Goal: Task Accomplishment & Management: Use online tool/utility

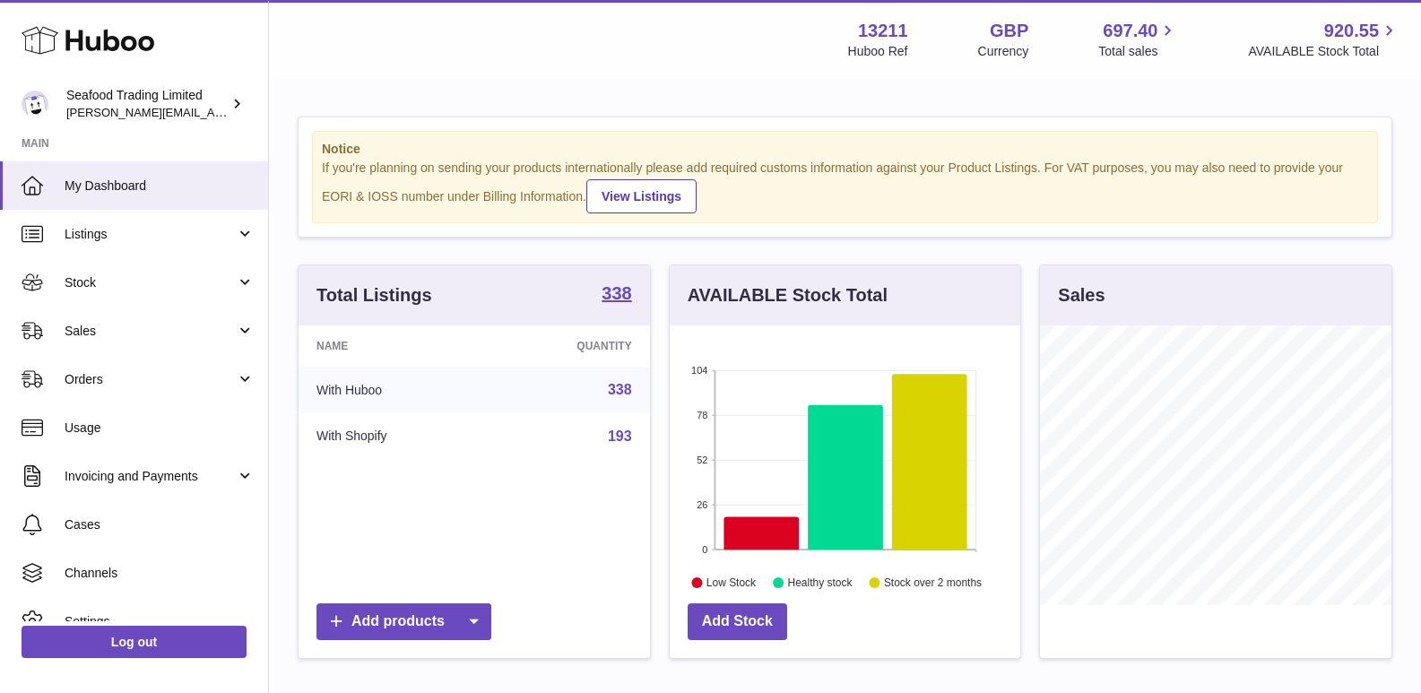
scroll to position [280, 350]
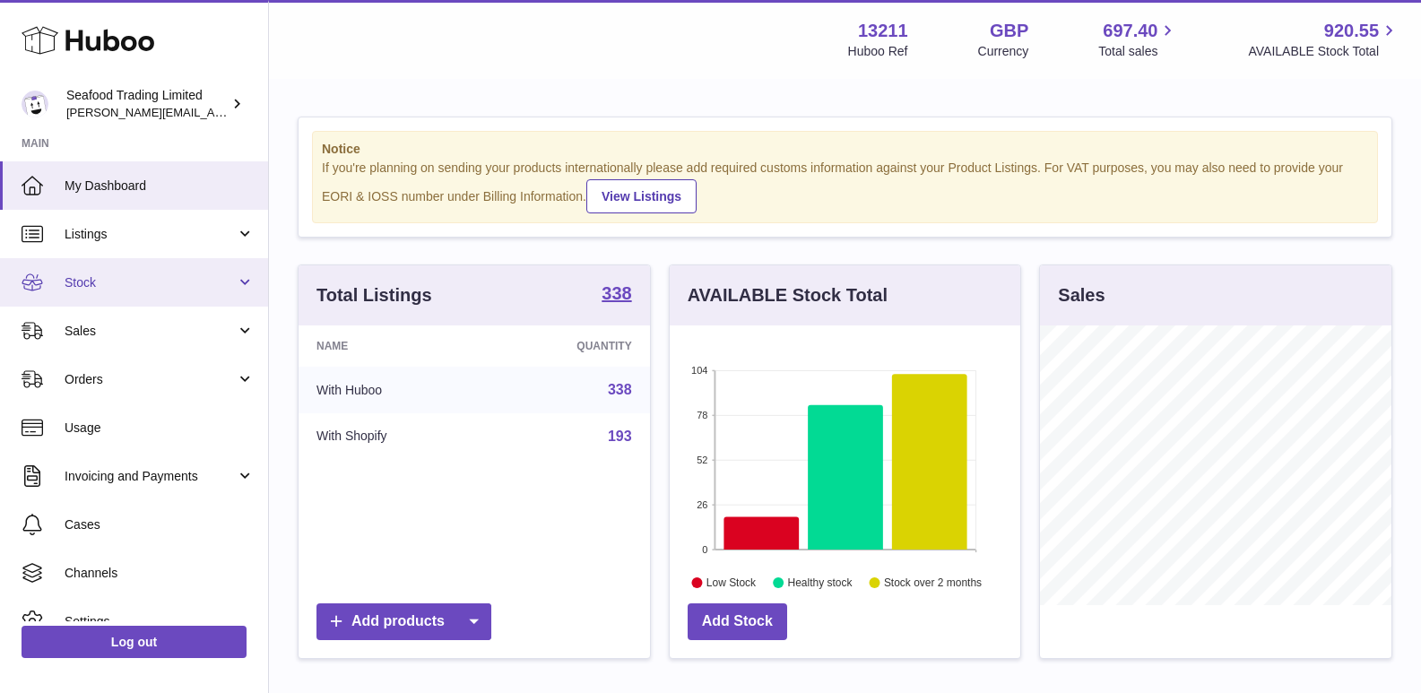
click at [123, 298] on link "Stock" at bounding box center [134, 282] width 268 height 48
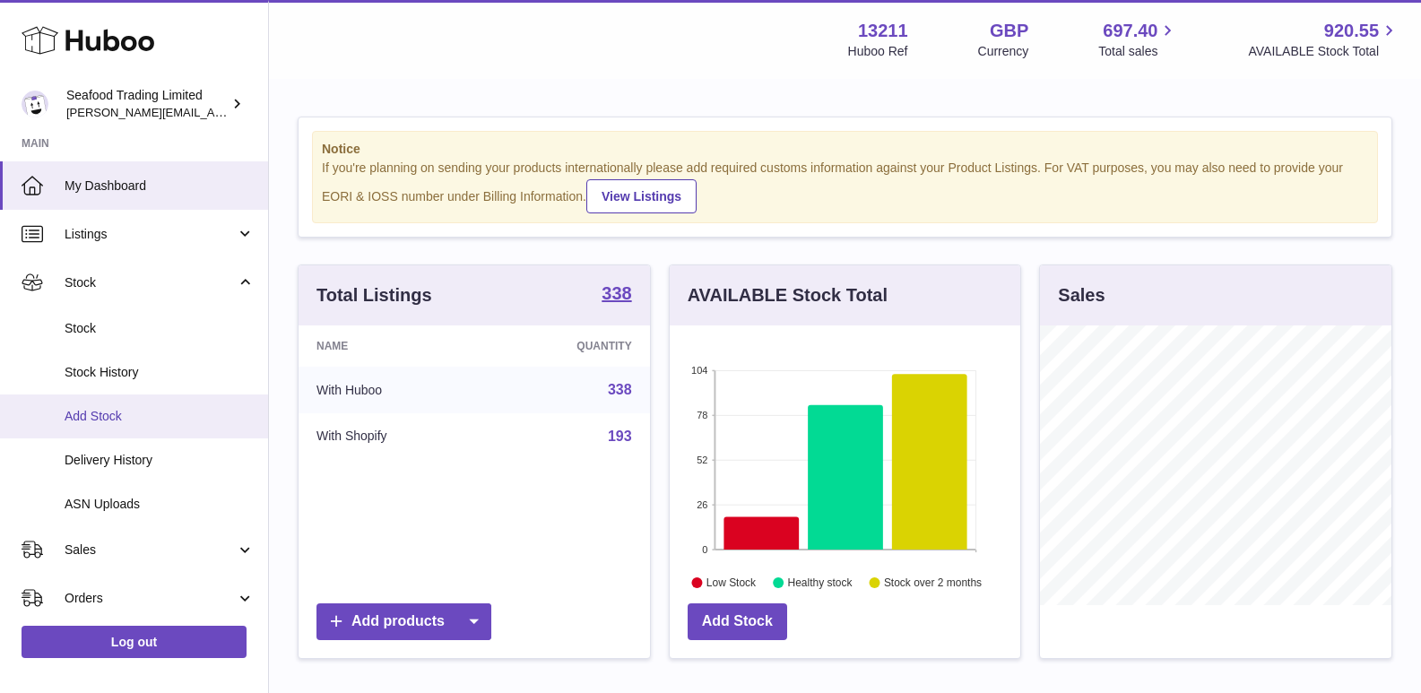
click at [125, 420] on span "Add Stock" at bounding box center [160, 416] width 190 height 17
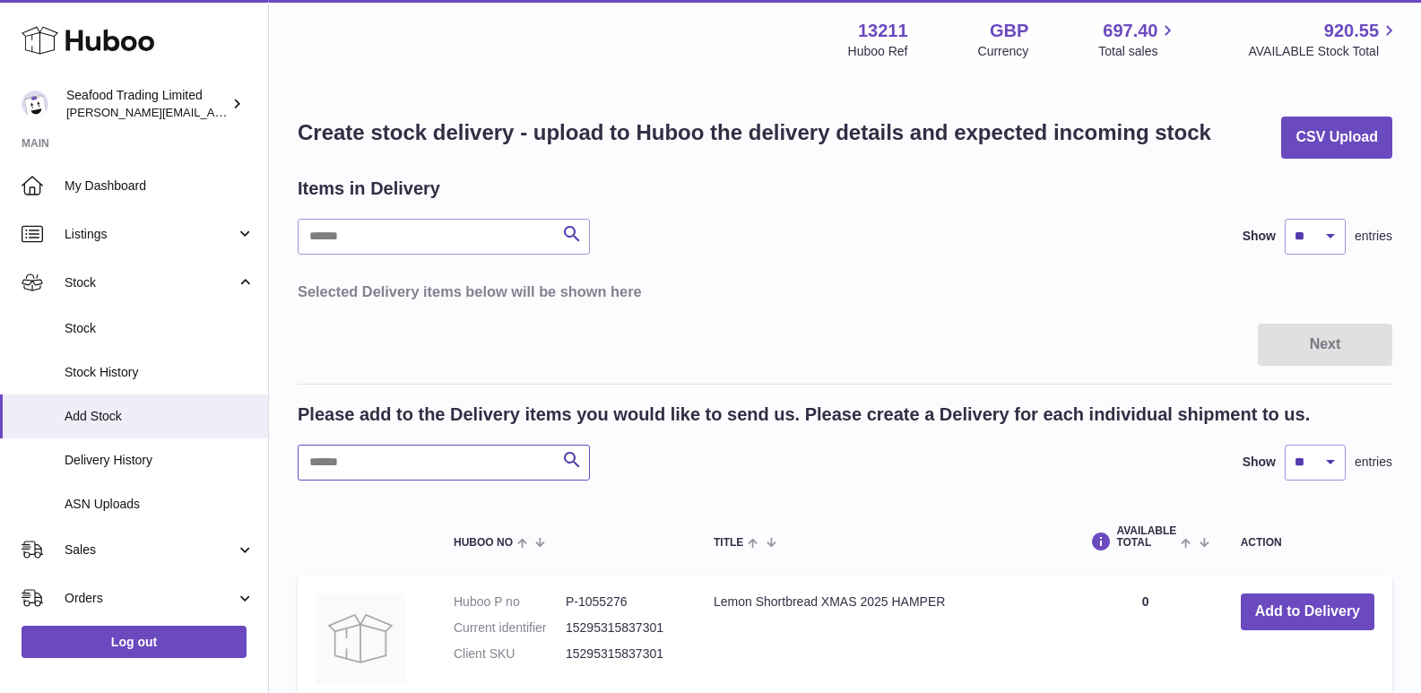
click at [380, 459] on input "text" at bounding box center [444, 463] width 292 height 36
click at [460, 462] on input "text" at bounding box center [444, 463] width 292 height 36
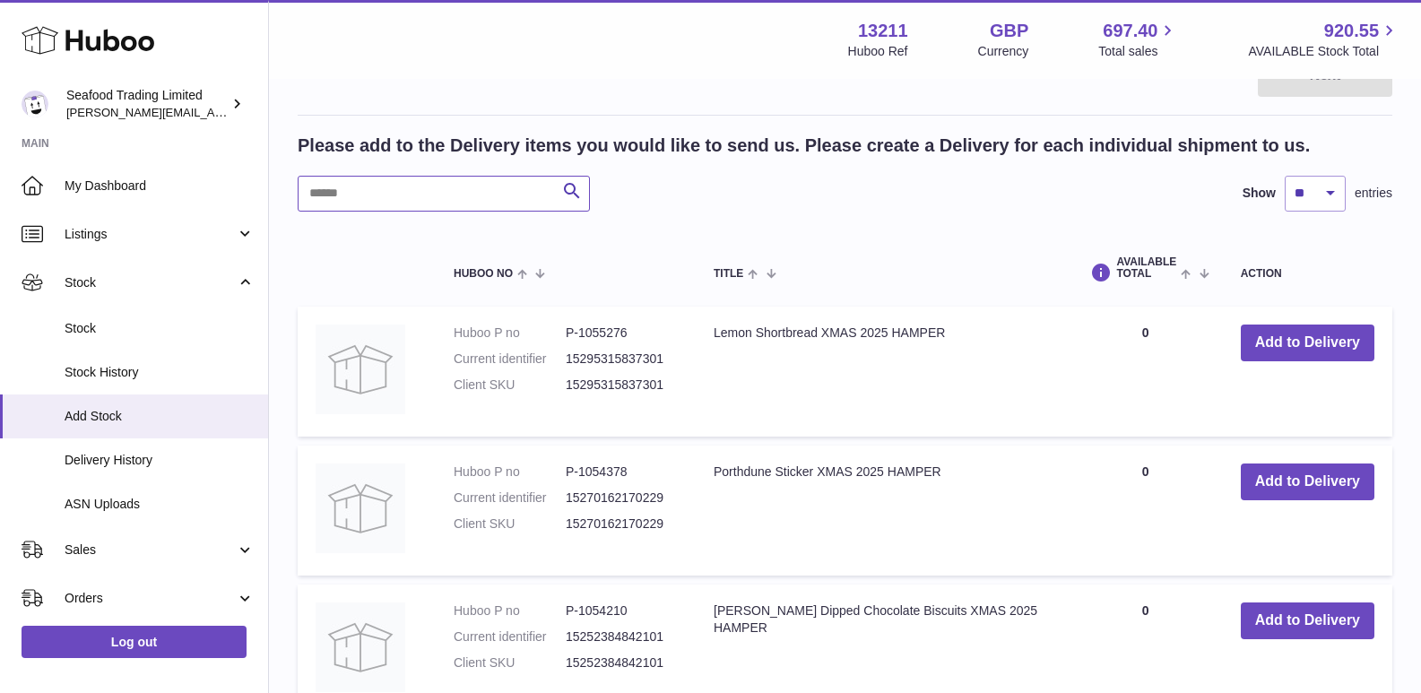
click at [397, 186] on input "text" at bounding box center [444, 194] width 292 height 36
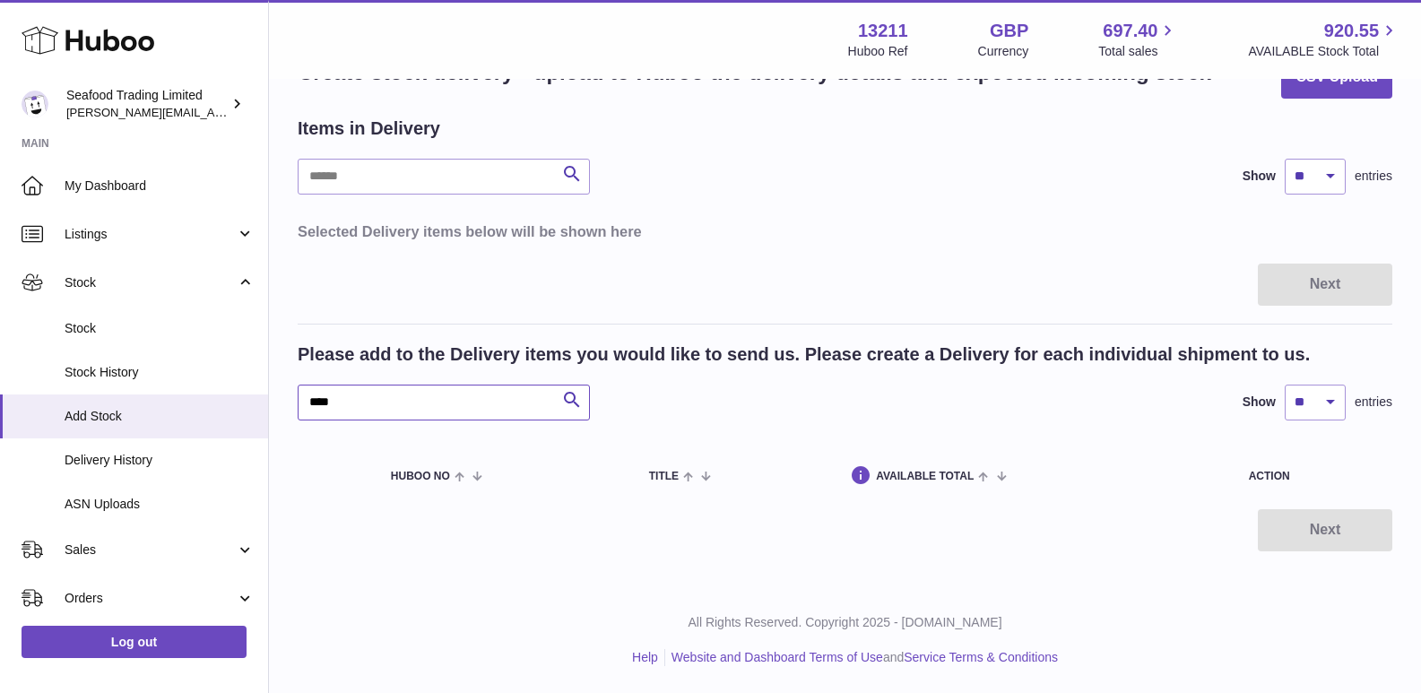
scroll to position [60, 0]
type input "*"
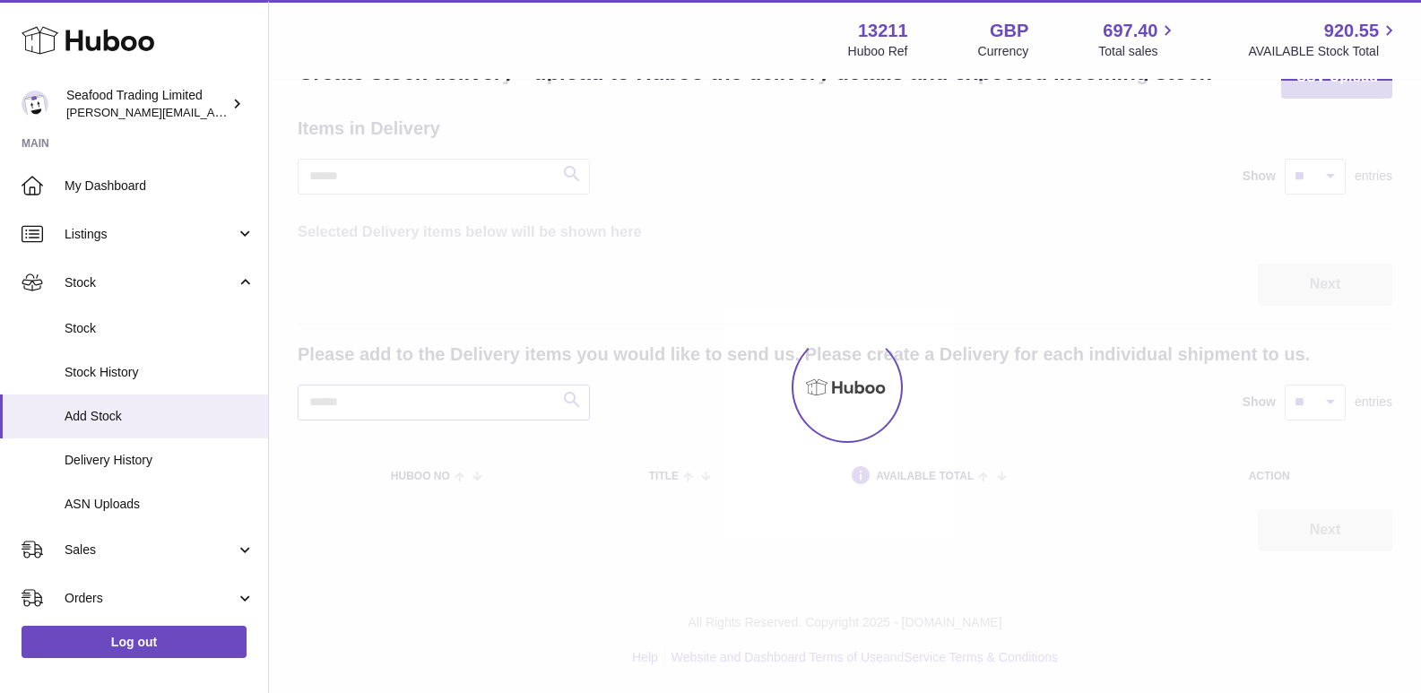
scroll to position [269, 0]
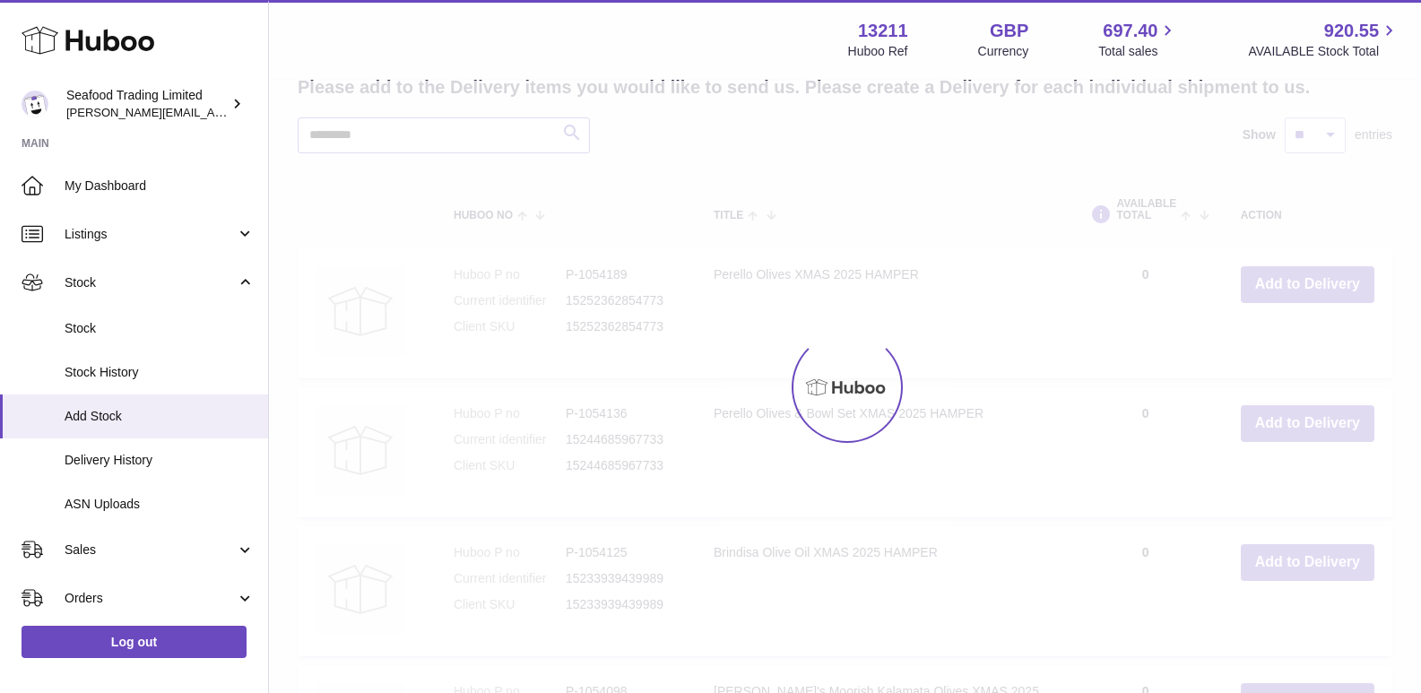
scroll to position [343, 0]
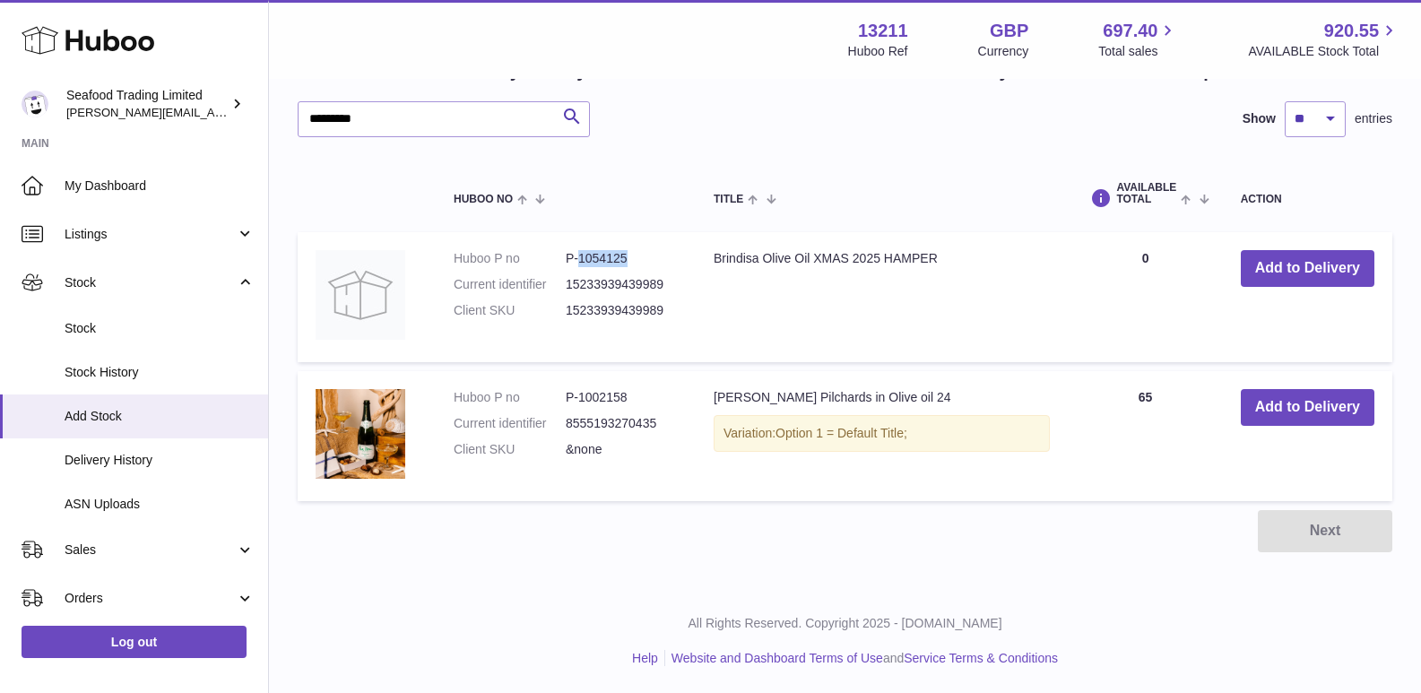
drag, startPoint x: 578, startPoint y: 253, endPoint x: 629, endPoint y: 257, distance: 51.3
click at [629, 257] on dd "P-1054125" at bounding box center [622, 258] width 112 height 17
copy dd "1054125"
drag, startPoint x: 393, startPoint y: 104, endPoint x: 292, endPoint y: 112, distance: 100.7
click at [292, 112] on div "Create stock delivery - upload to Huboo the delivery details and expected incom…" at bounding box center [845, 162] width 1152 height 851
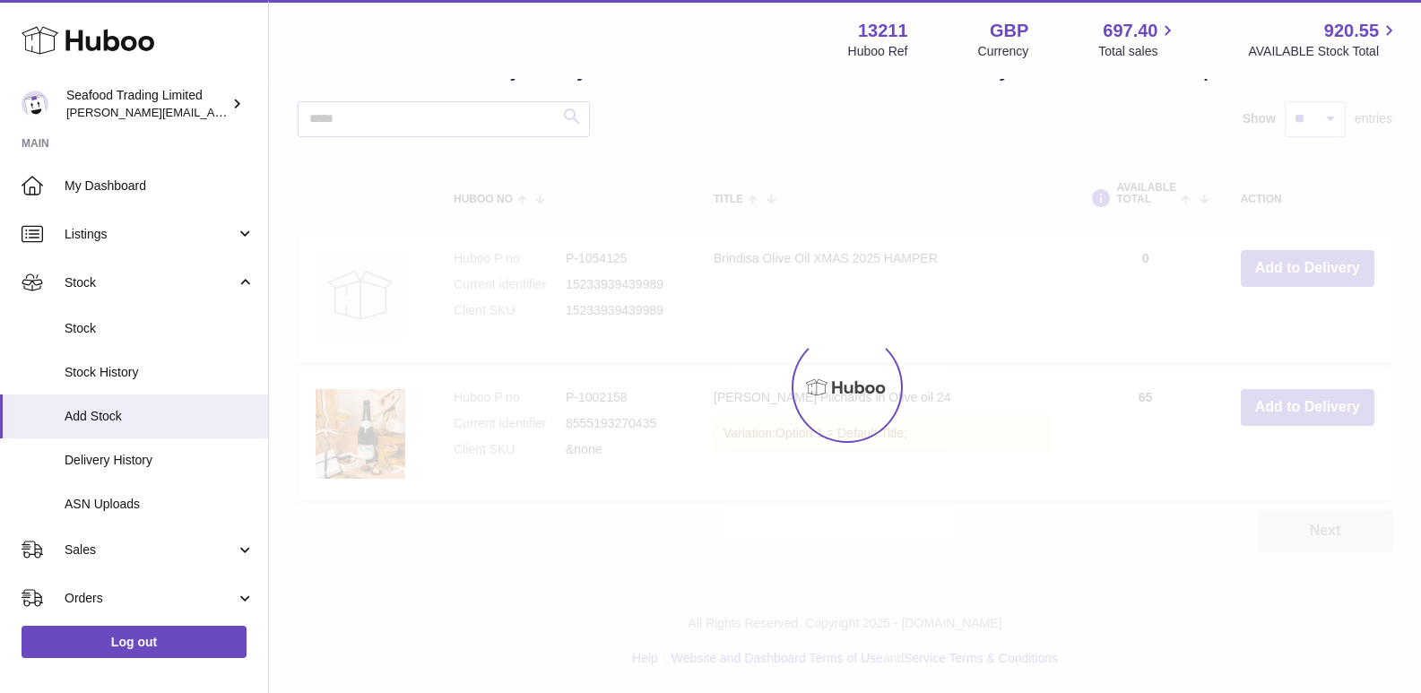
scroll to position [60, 0]
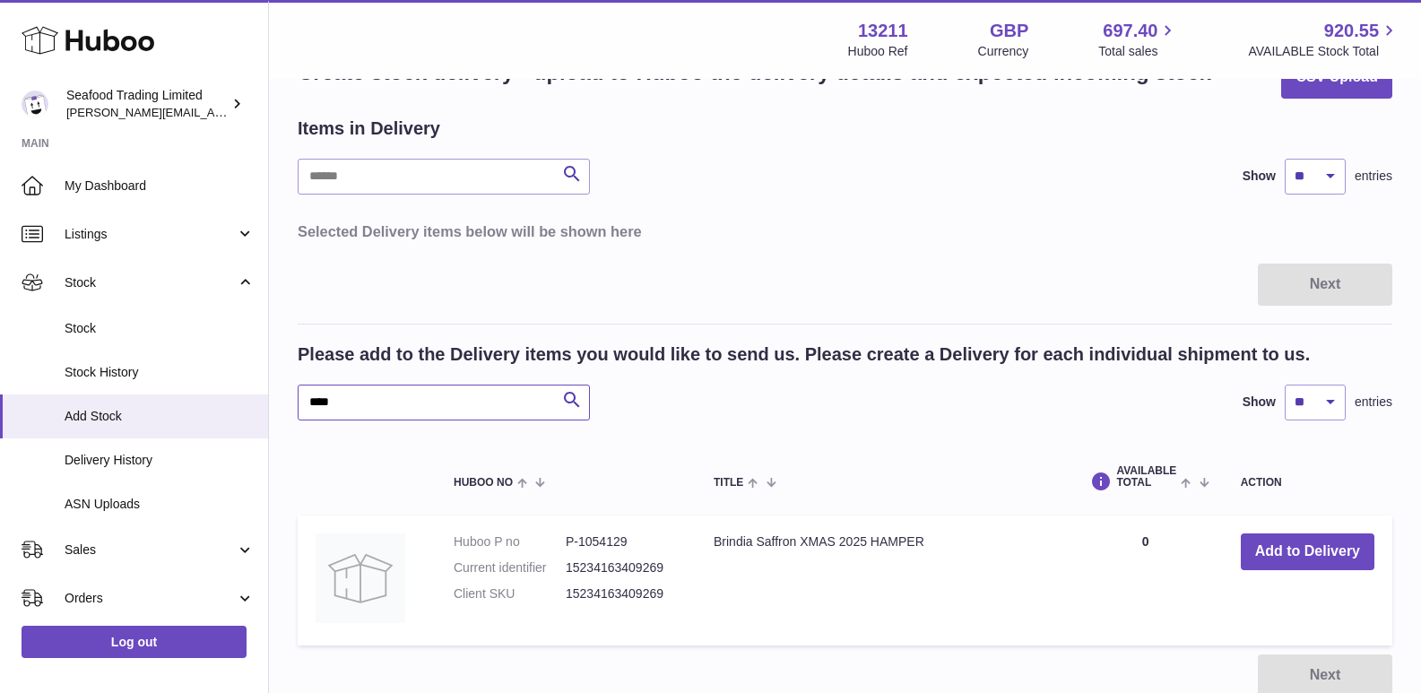
scroll to position [205, 0]
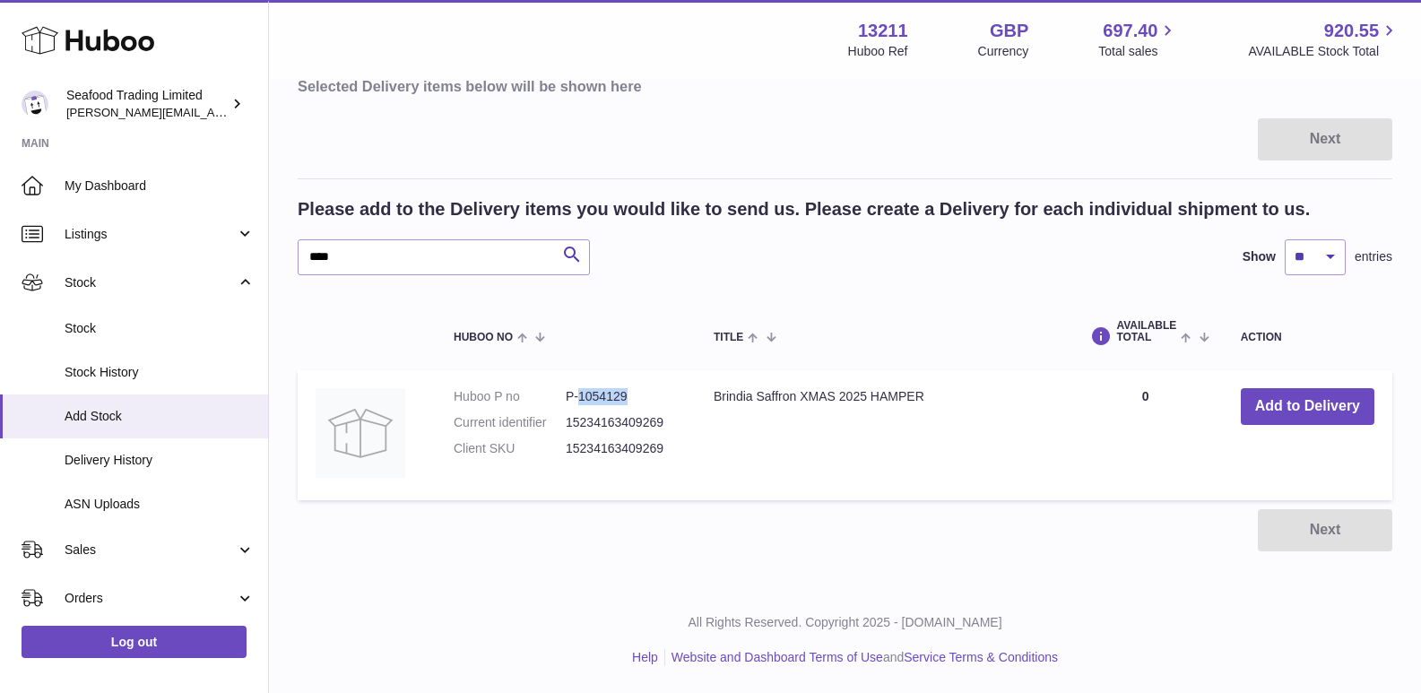
drag, startPoint x: 577, startPoint y: 395, endPoint x: 633, endPoint y: 397, distance: 55.6
click at [633, 397] on dd "P-1054129" at bounding box center [622, 396] width 112 height 17
copy dd "1054129"
drag, startPoint x: 377, startPoint y: 252, endPoint x: 275, endPoint y: 255, distance: 102.2
click at [275, 255] on div "Create stock delivery - upload to Huboo the delivery details and expected incom…" at bounding box center [845, 231] width 1152 height 712
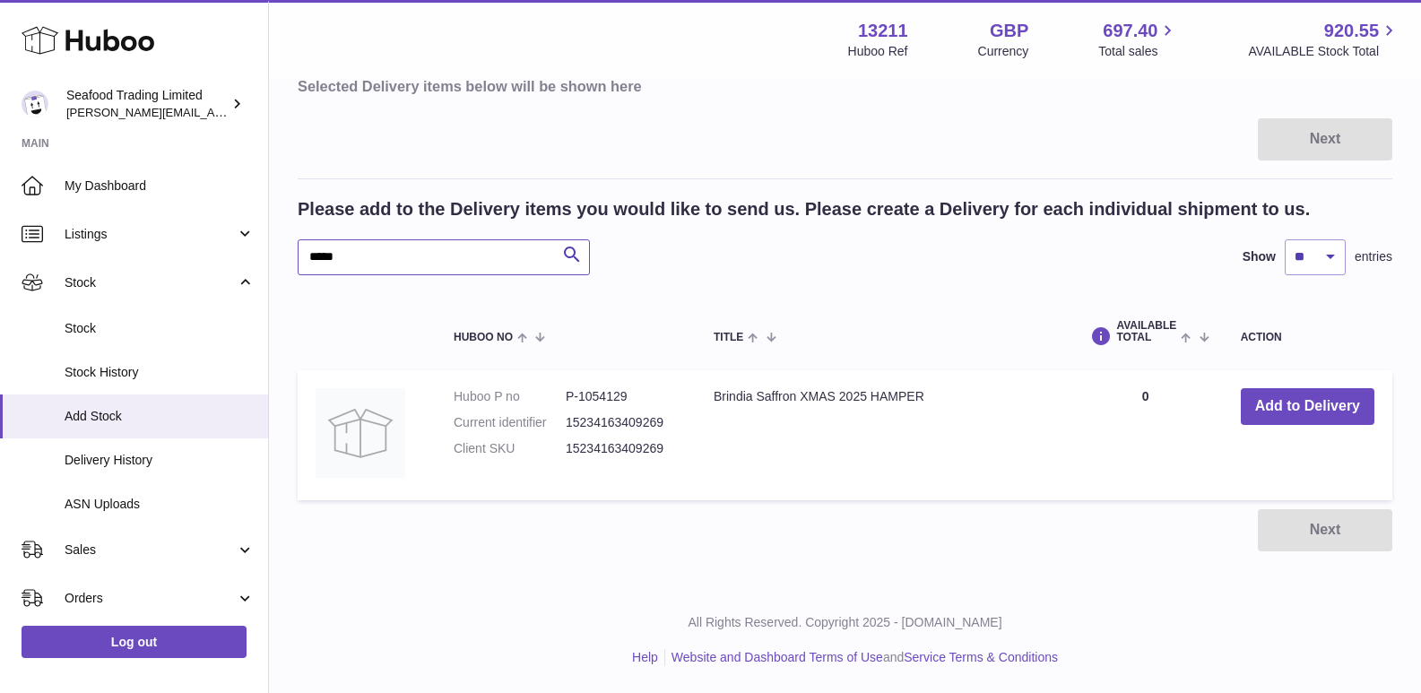
type input "******"
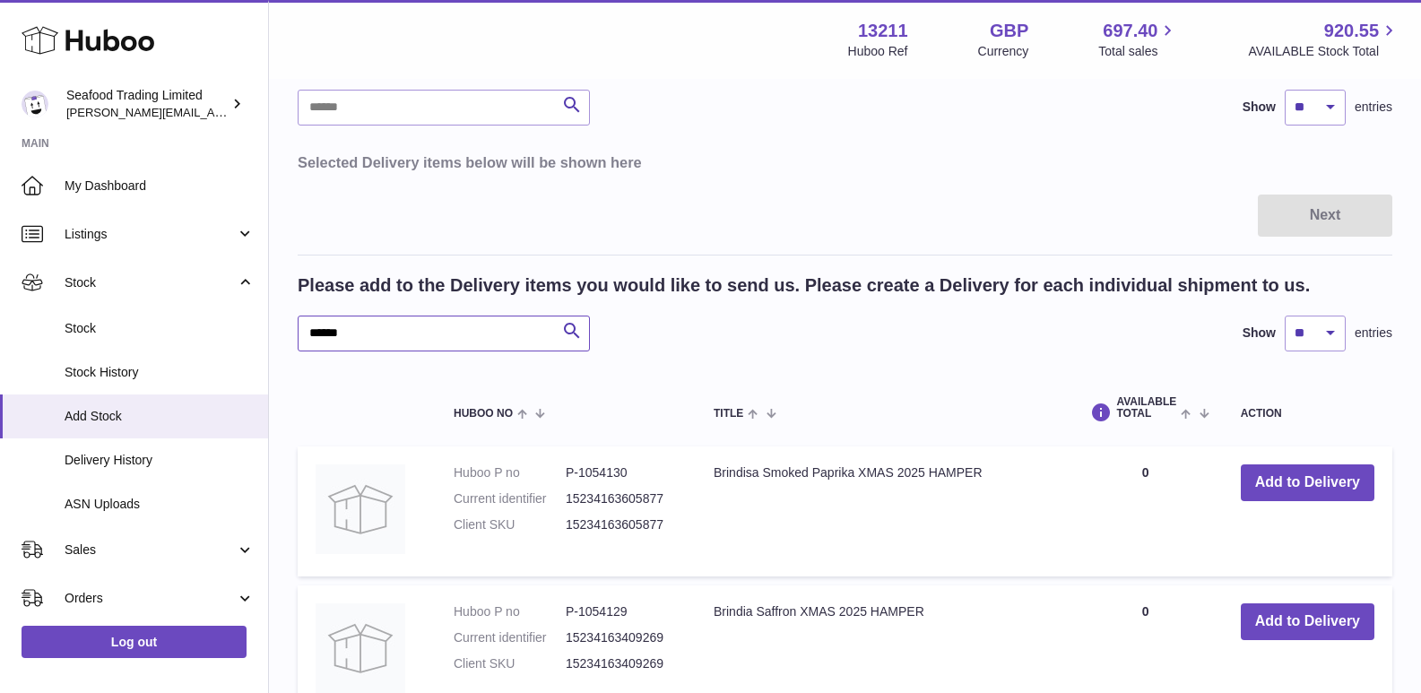
scroll to position [116, 0]
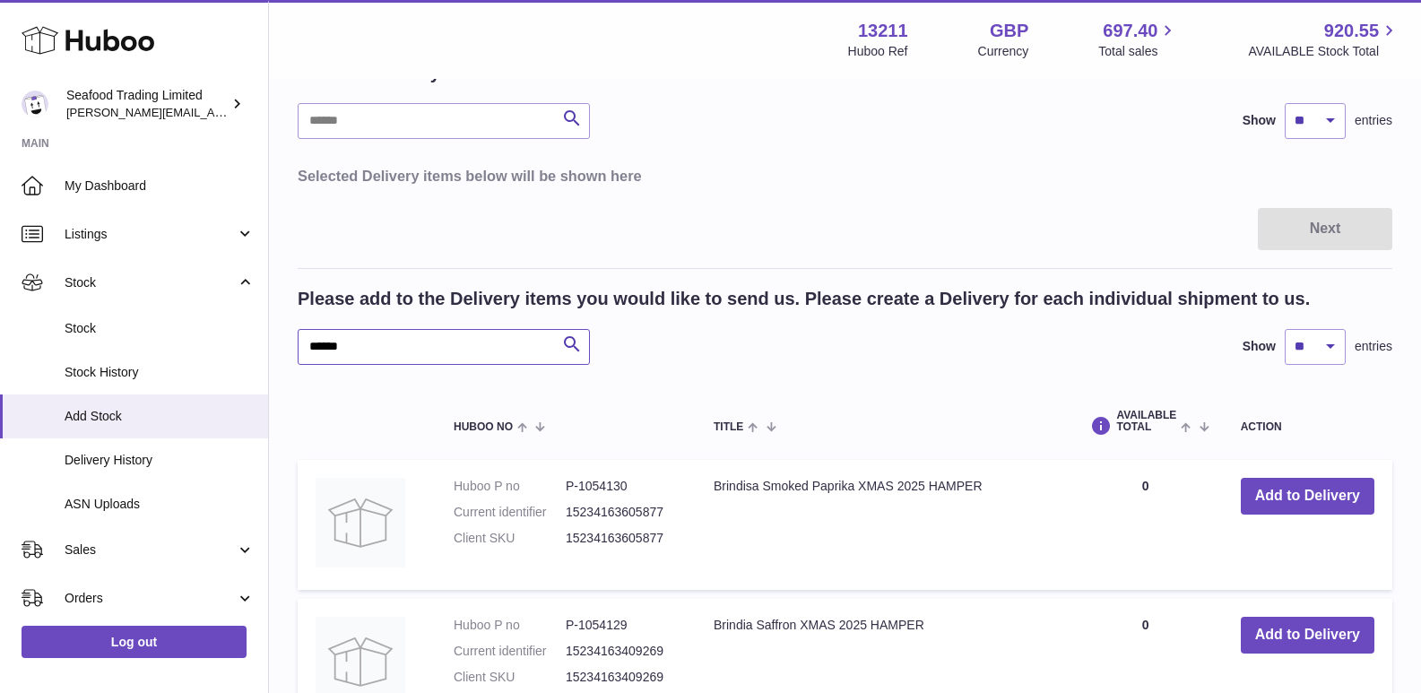
drag, startPoint x: 368, startPoint y: 340, endPoint x: 264, endPoint y: 344, distance: 104.1
click at [264, 344] on div "Huboo Seafood Trading Limited nathaniellynch@rickstein.com Main My Dashboard Li…" at bounding box center [710, 471] width 1421 height 1175
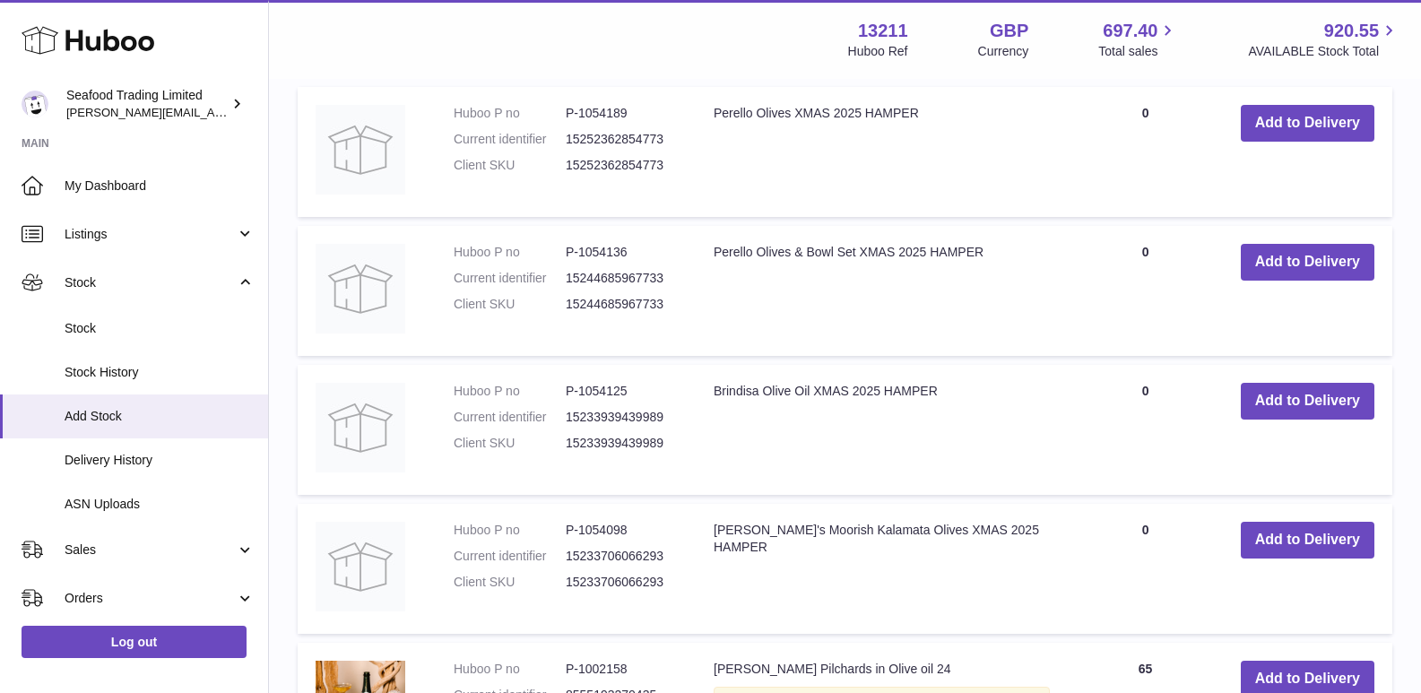
scroll to position [295, 0]
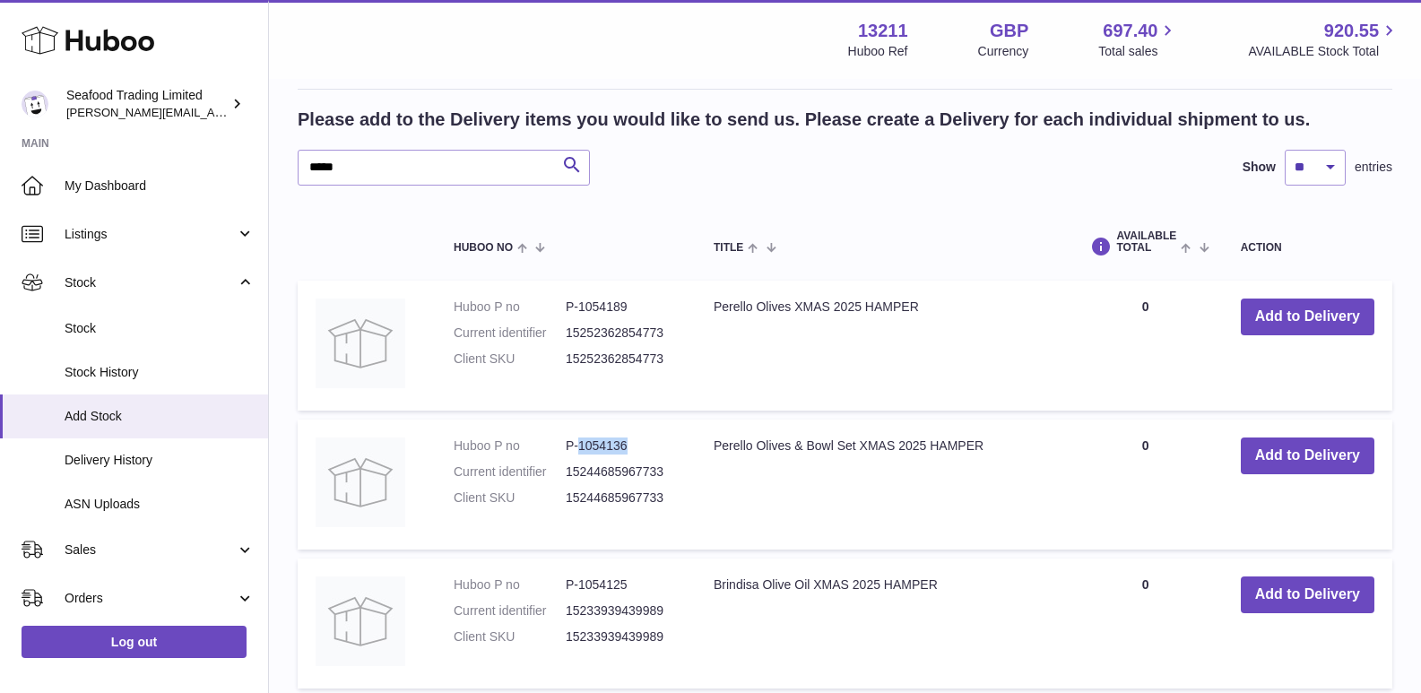
drag, startPoint x: 627, startPoint y: 445, endPoint x: 578, endPoint y: 436, distance: 49.2
click at [578, 436] on td "Huboo P no P-1054136 Current identifier 15244685967733 Client SKU 15244685967733" at bounding box center [566, 485] width 260 height 130
click at [361, 479] on img at bounding box center [361, 482] width 90 height 90
copy dd "1054136"
drag, startPoint x: 376, startPoint y: 169, endPoint x: 217, endPoint y: 148, distance: 160.0
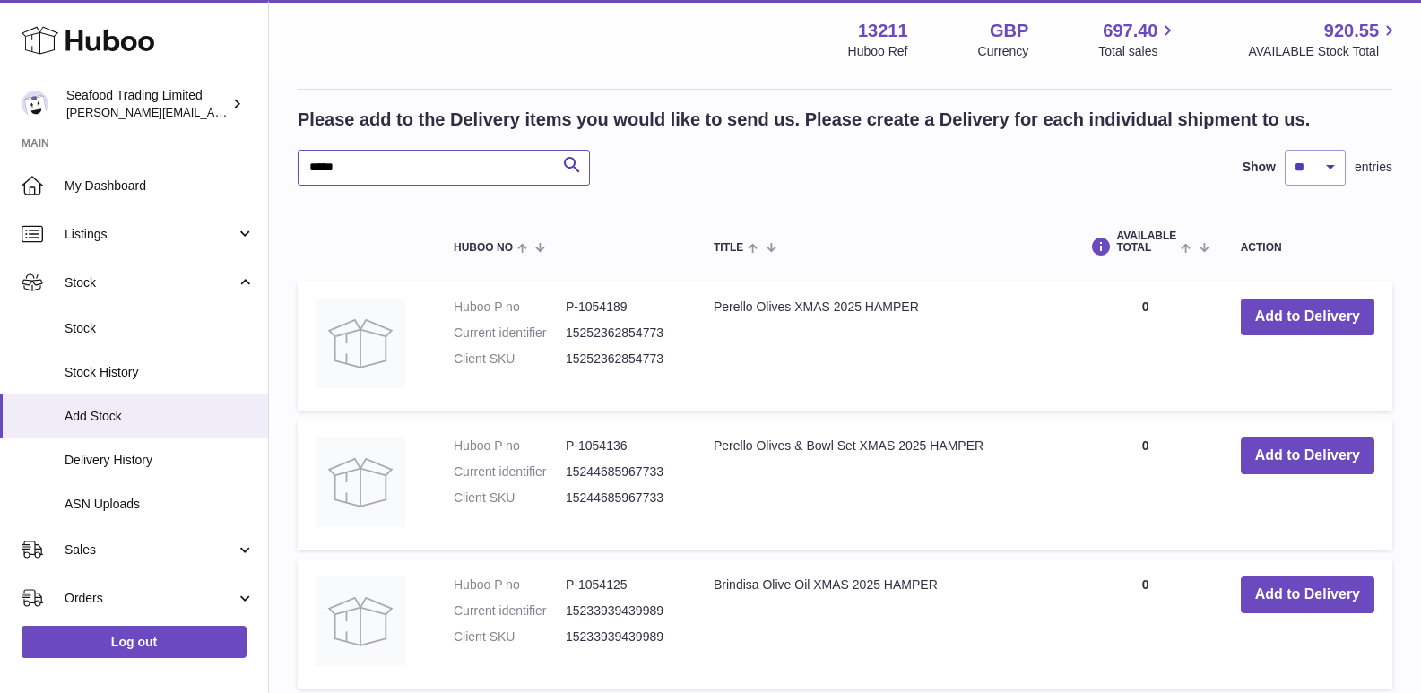
click at [217, 148] on div "Huboo Seafood Trading Limited nathaniellynch@rickstein.com Main My Dashboard Li…" at bounding box center [710, 570] width 1421 height 1731
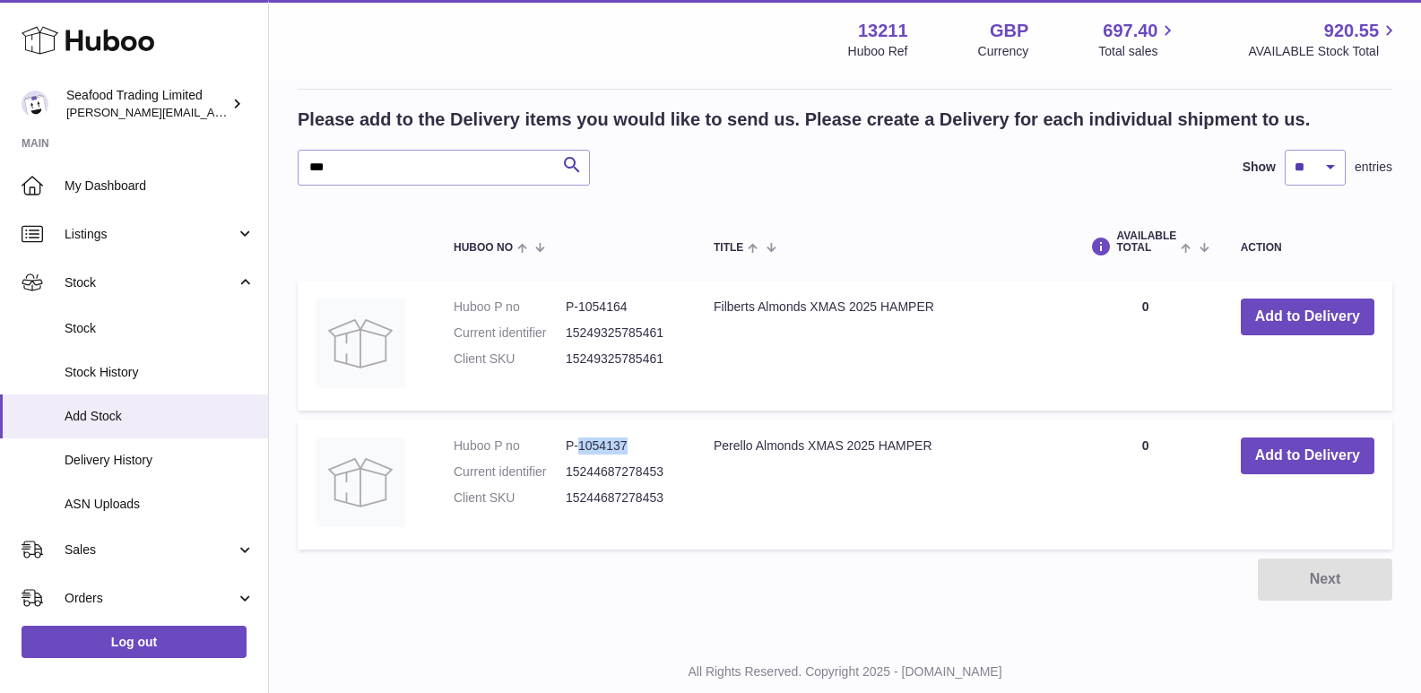
drag, startPoint x: 580, startPoint y: 443, endPoint x: 628, endPoint y: 446, distance: 48.5
click at [628, 446] on dd "P-1054137" at bounding box center [622, 445] width 112 height 17
copy dd "1054137"
drag, startPoint x: 405, startPoint y: 170, endPoint x: 301, endPoint y: 165, distance: 104.1
click at [301, 165] on input "***" at bounding box center [444, 168] width 292 height 36
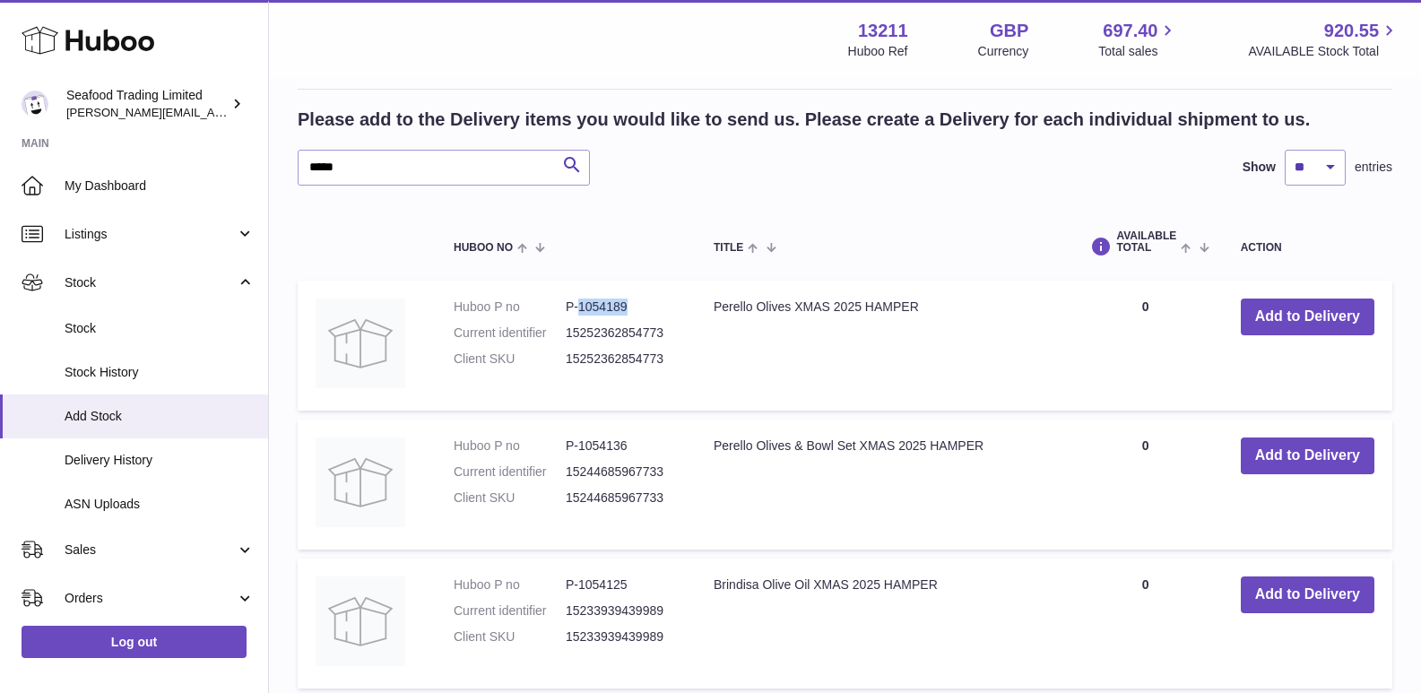
drag, startPoint x: 579, startPoint y: 307, endPoint x: 628, endPoint y: 312, distance: 49.6
click at [628, 312] on dd "P-1054189" at bounding box center [622, 307] width 112 height 17
copy dd "1054189"
drag, startPoint x: 395, startPoint y: 162, endPoint x: 259, endPoint y: 163, distance: 136.3
click at [259, 163] on div "Huboo Seafood Trading Limited nathaniellynch@rickstein.com Main My Dashboard Li…" at bounding box center [710, 570] width 1421 height 1731
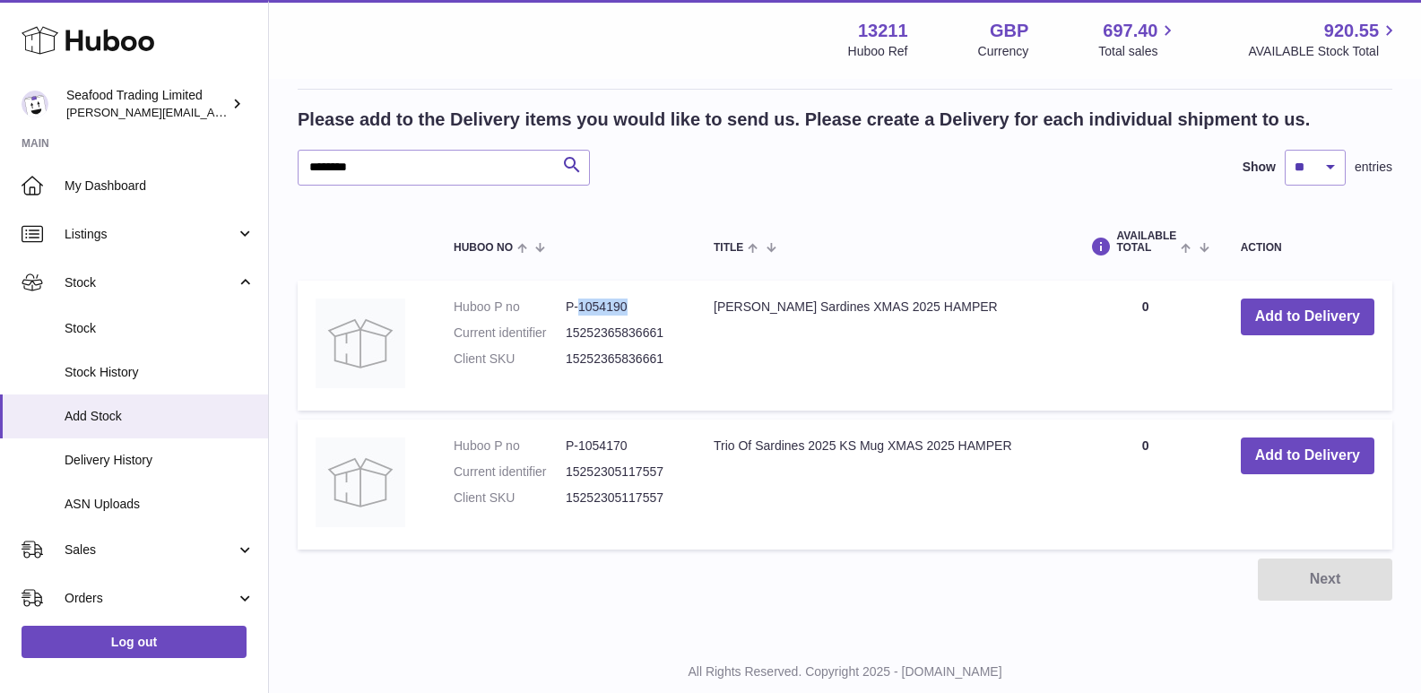
drag, startPoint x: 580, startPoint y: 307, endPoint x: 626, endPoint y: 307, distance: 45.7
click at [626, 307] on dd "P-1054190" at bounding box center [622, 307] width 112 height 17
copy dd "1054190"
drag, startPoint x: 401, startPoint y: 170, endPoint x: 216, endPoint y: 170, distance: 184.7
click at [216, 170] on div "Huboo Seafood Trading Limited nathaniellynch@rickstein.com Main My Dashboard Li…" at bounding box center [710, 223] width 1421 height 1036
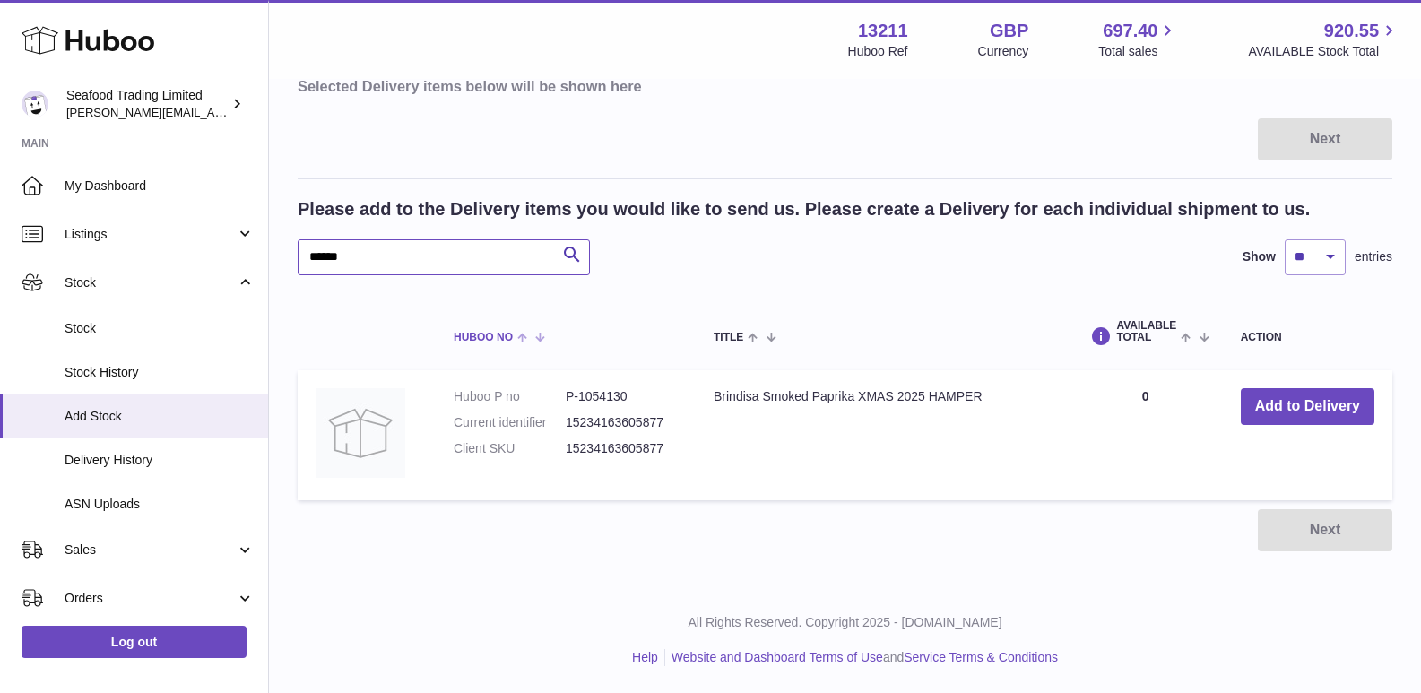
scroll to position [205, 0]
drag, startPoint x: 579, startPoint y: 400, endPoint x: 638, endPoint y: 400, distance: 59.2
click at [638, 400] on dd "P-1054130" at bounding box center [622, 396] width 112 height 17
copy dd "1054130"
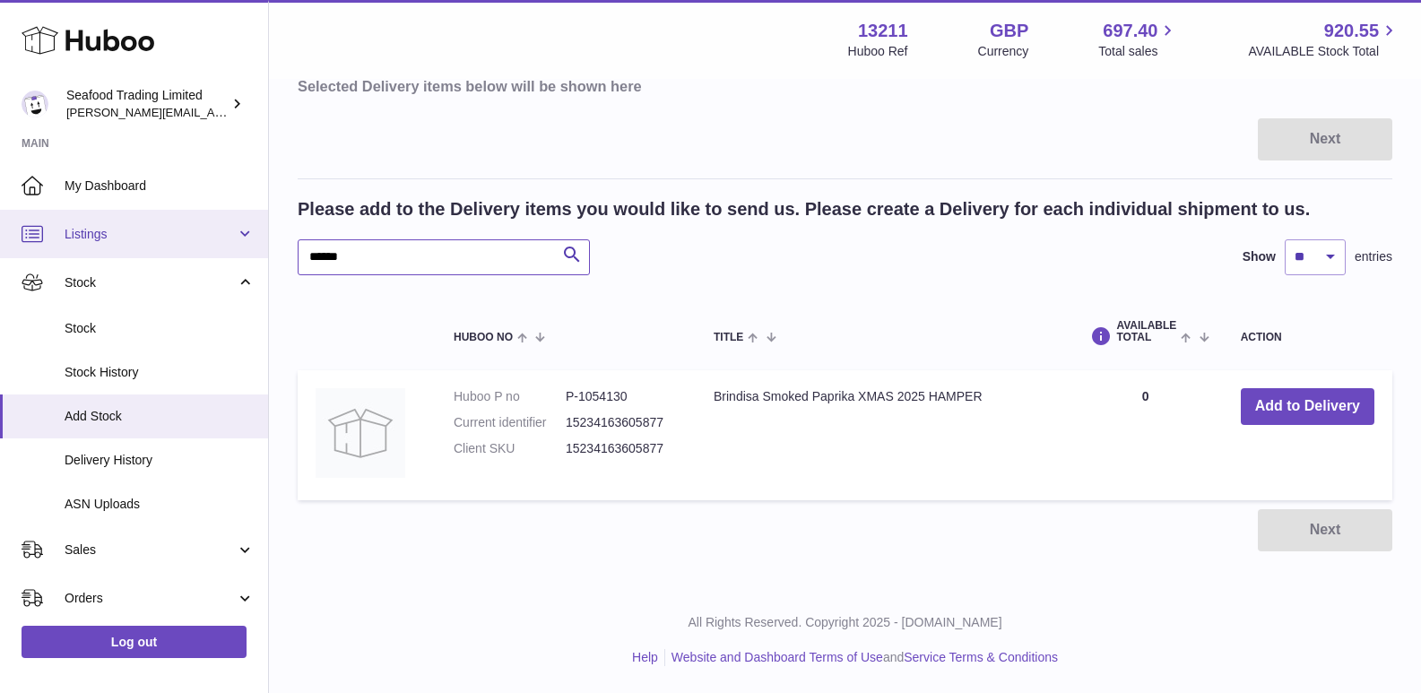
drag, startPoint x: 247, startPoint y: 255, endPoint x: 201, endPoint y: 255, distance: 45.7
click at [198, 255] on div "Huboo Seafood Trading Limited nathaniellynch@rickstein.com Main My Dashboard Li…" at bounding box center [710, 244] width 1421 height 898
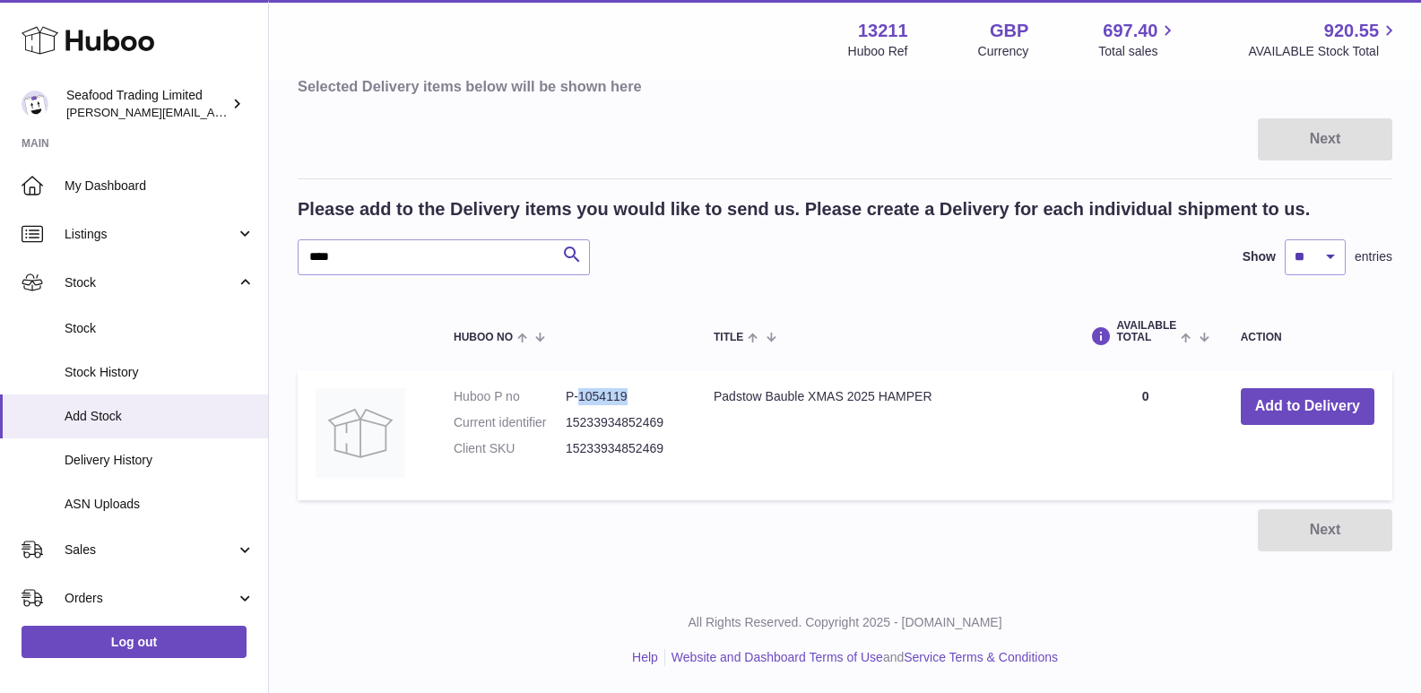
drag, startPoint x: 579, startPoint y: 393, endPoint x: 642, endPoint y: 398, distance: 63.0
click at [642, 398] on dd "P-1054119" at bounding box center [622, 396] width 112 height 17
copy dd "1054119"
drag, startPoint x: 347, startPoint y: 256, endPoint x: 264, endPoint y: 256, distance: 82.5
click at [264, 256] on div "Huboo Seafood Trading Limited nathaniellynch@rickstein.com Main My Dashboard Li…" at bounding box center [710, 244] width 1421 height 898
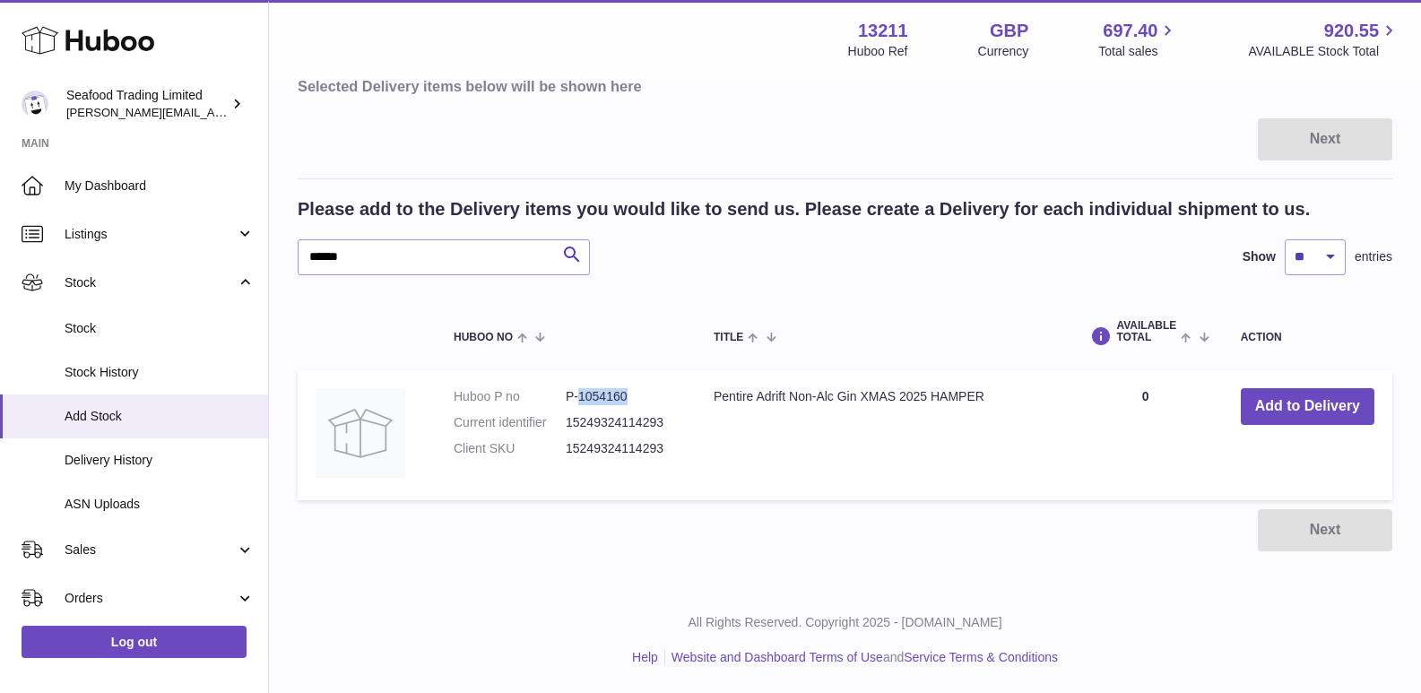
drag, startPoint x: 625, startPoint y: 397, endPoint x: 579, endPoint y: 394, distance: 45.9
click at [579, 394] on dd "P-1054160" at bounding box center [622, 396] width 112 height 17
copy dd "1054160"
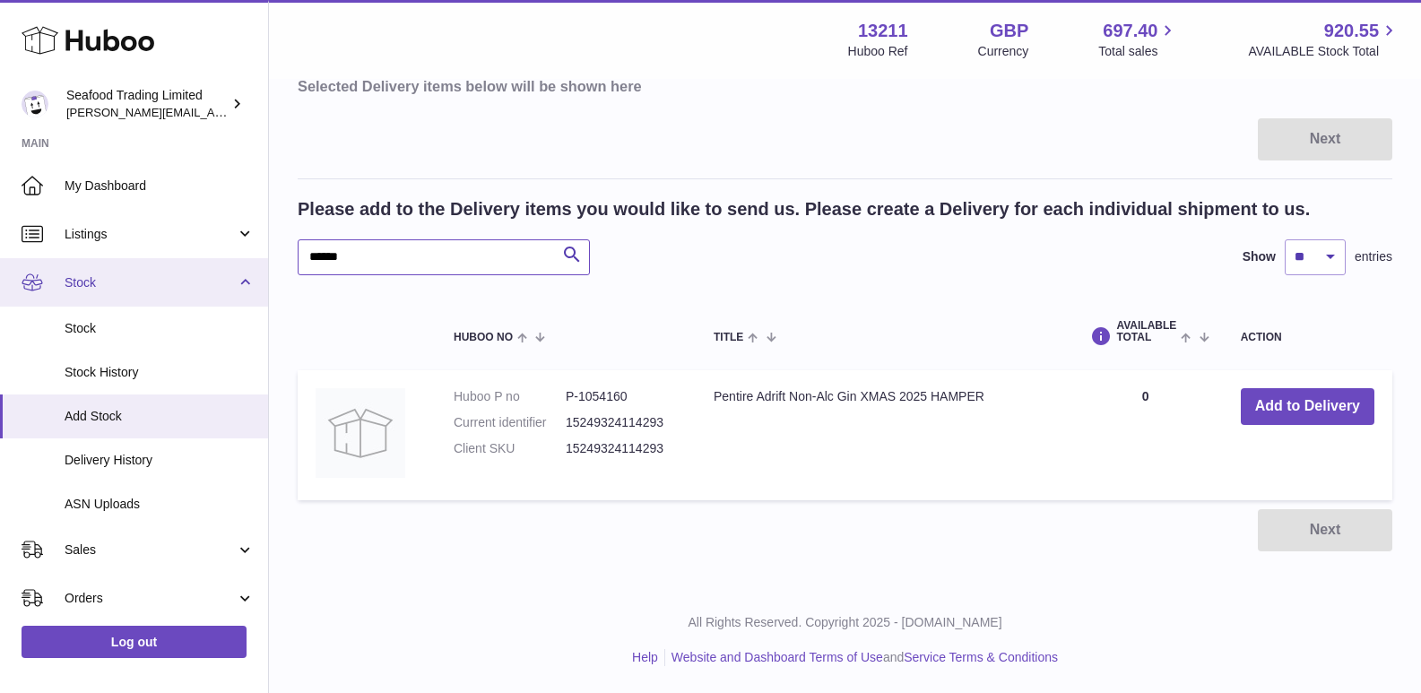
drag, startPoint x: 456, startPoint y: 258, endPoint x: 18, endPoint y: 264, distance: 438.4
click at [18, 264] on div "Huboo Seafood Trading Limited nathaniellynch@rickstein.com Main My Dashboard Li…" at bounding box center [710, 244] width 1421 height 898
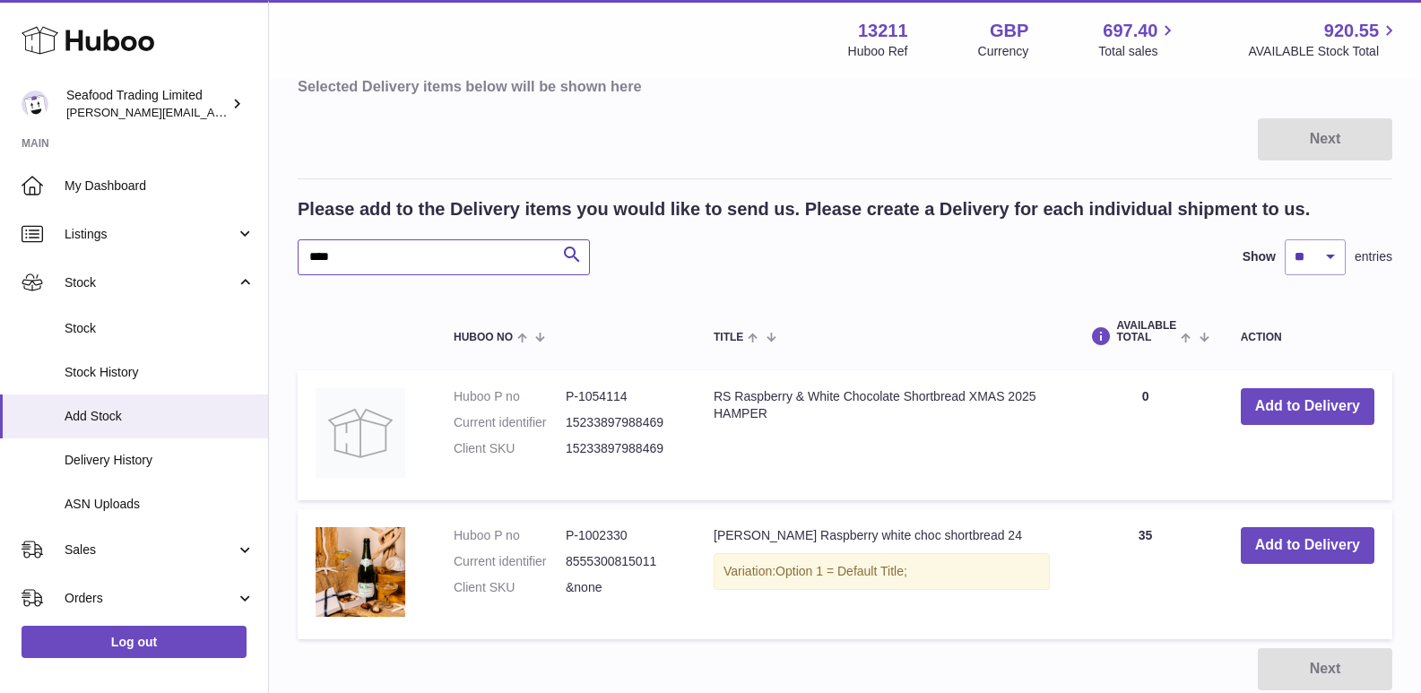
type input "****"
drag, startPoint x: 579, startPoint y: 394, endPoint x: 638, endPoint y: 393, distance: 59.2
click at [638, 393] on dd "P-1054114" at bounding box center [622, 396] width 112 height 17
copy dd "1054114"
